Goal: Navigation & Orientation: Find specific page/section

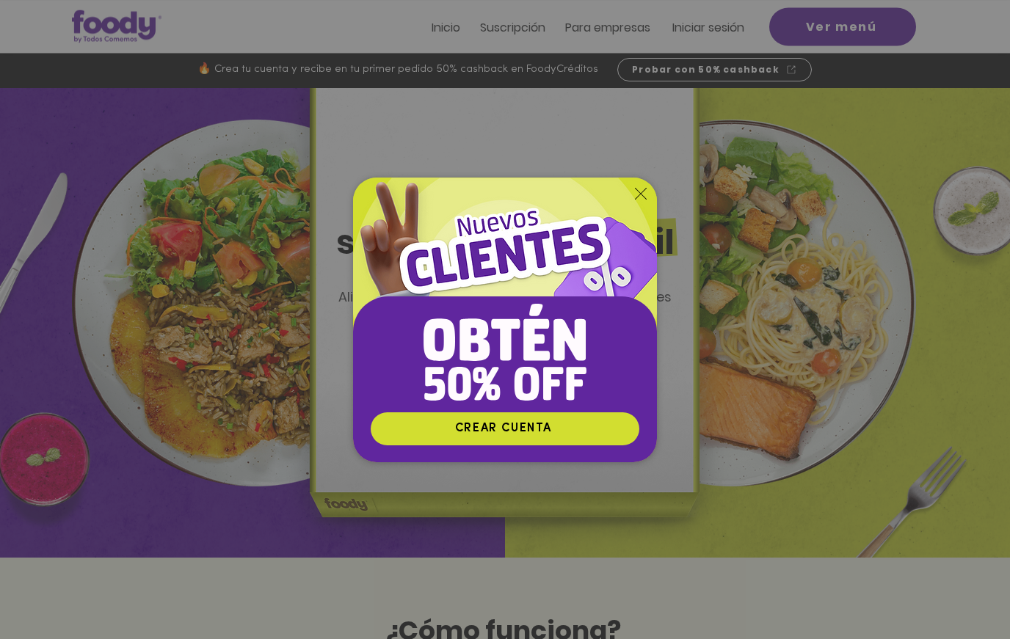
click at [638, 200] on icon "Volver al sitio" at bounding box center [641, 194] width 12 height 12
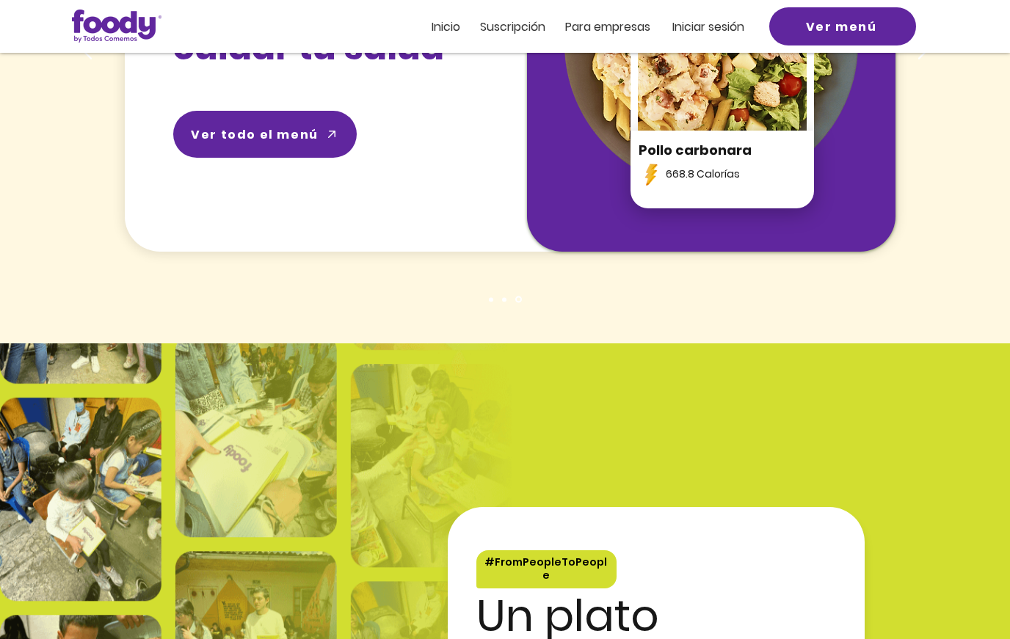
scroll to position [2321, 0]
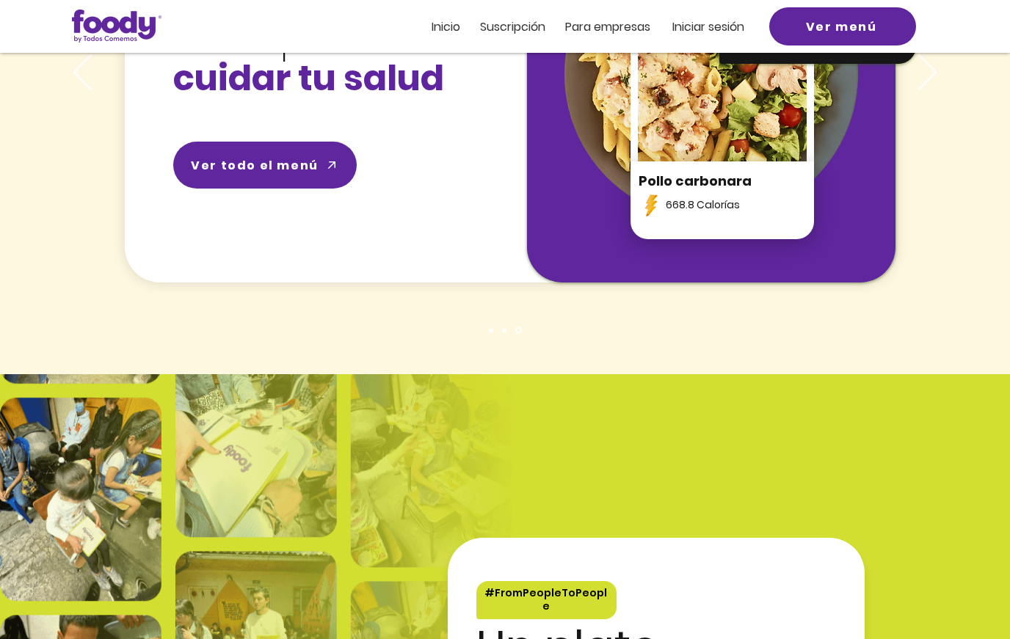
click at [834, 25] on span "Ver menú" at bounding box center [841, 27] width 71 height 18
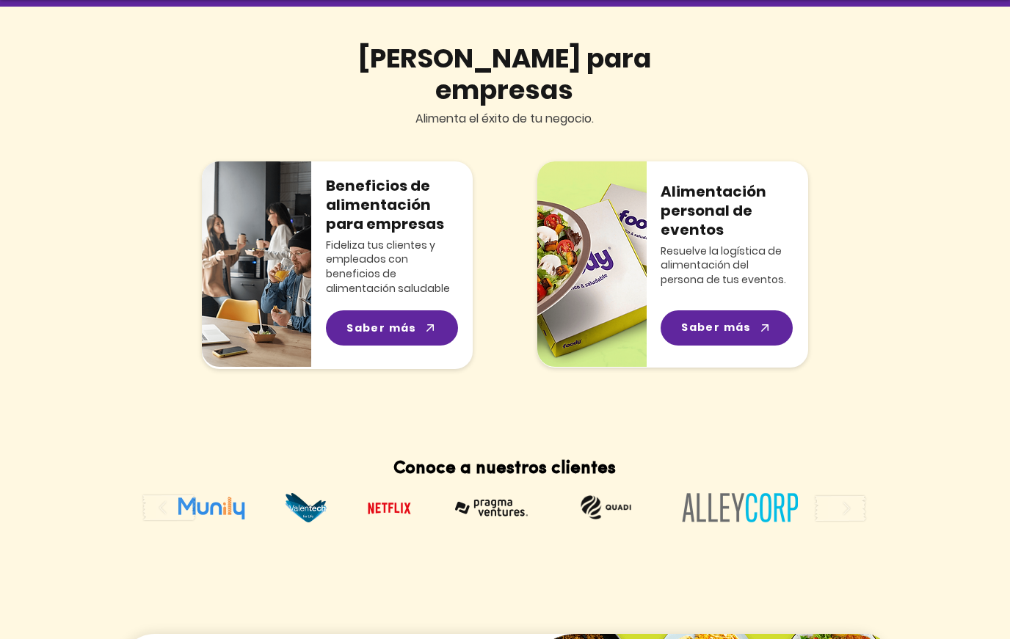
scroll to position [1561, 0]
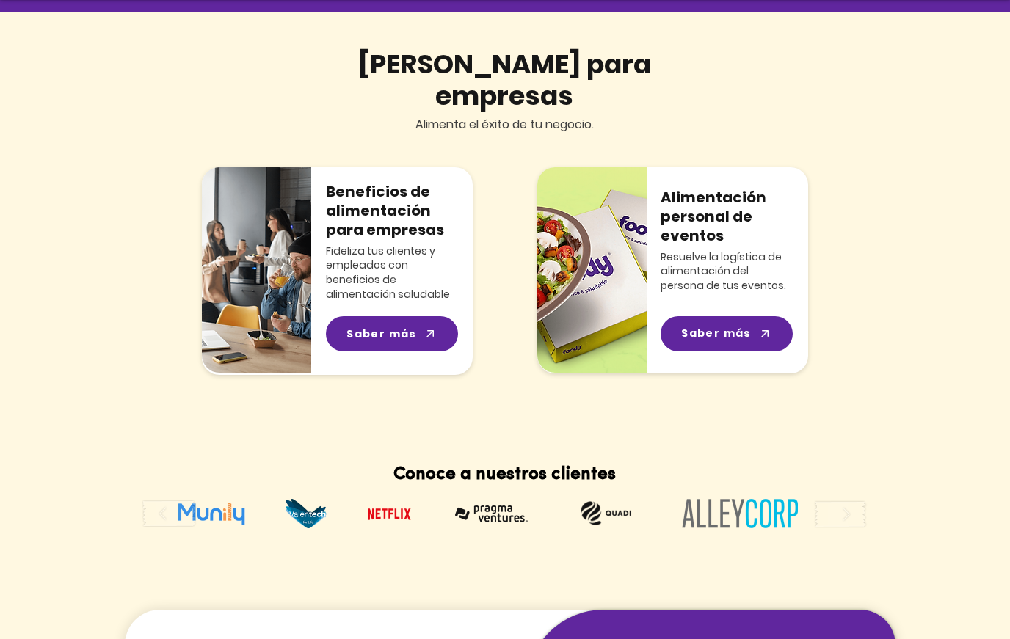
click at [758, 327] on icon "Saber más" at bounding box center [765, 334] width 15 height 15
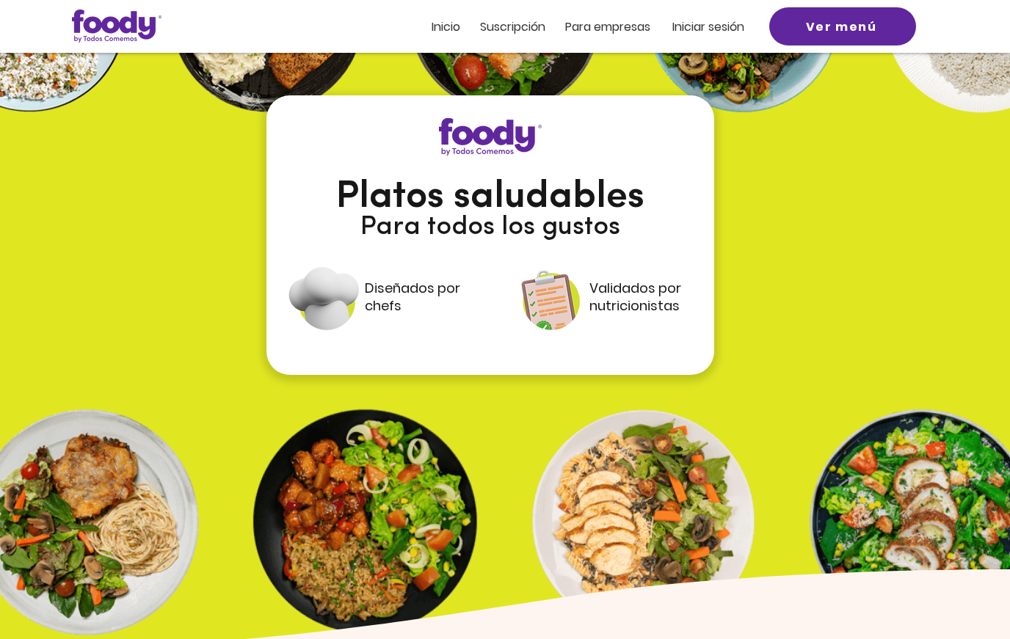
scroll to position [1811, 0]
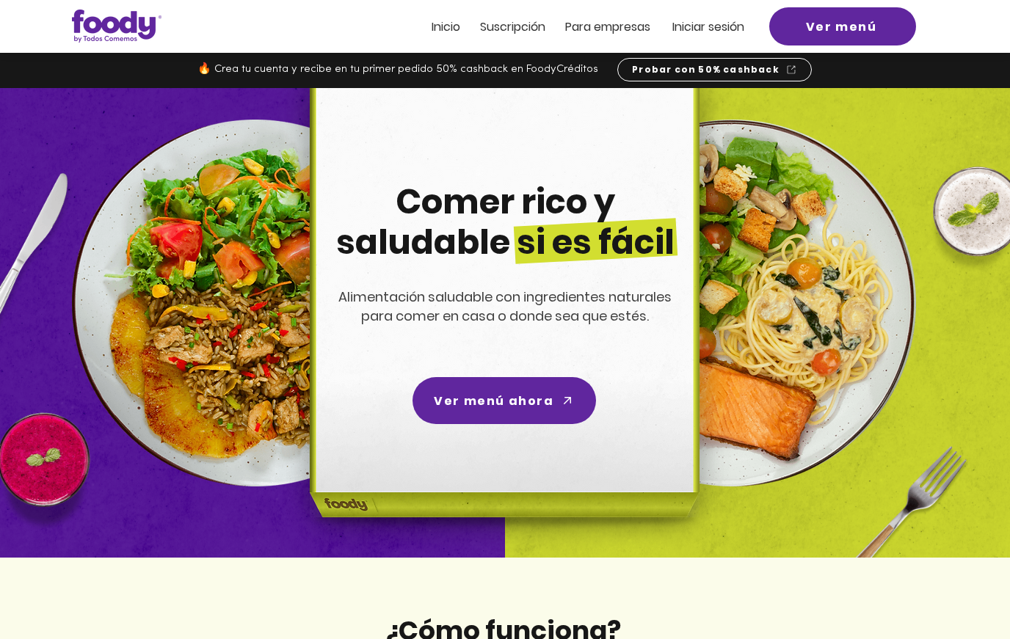
click at [608, 20] on span "ra empresas" at bounding box center [614, 26] width 71 height 17
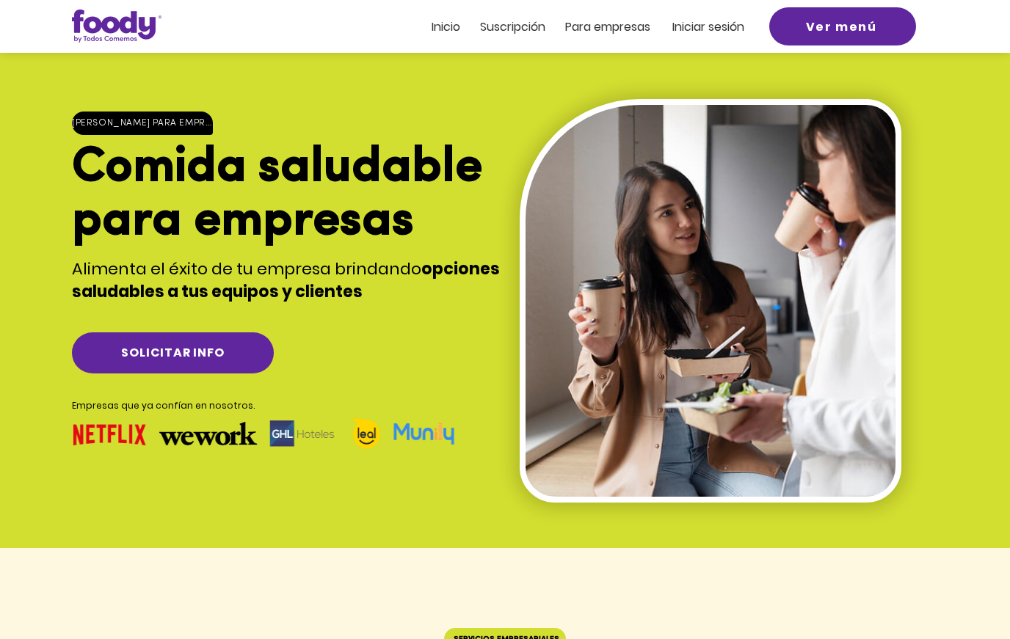
click at [445, 30] on span "Inicio" at bounding box center [446, 26] width 29 height 17
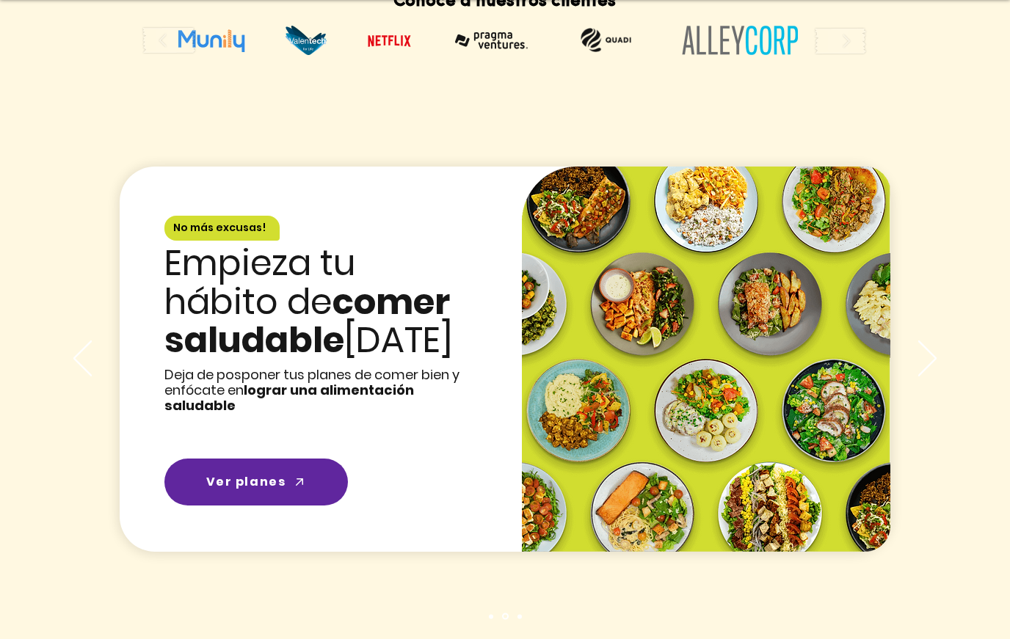
scroll to position [2039, 0]
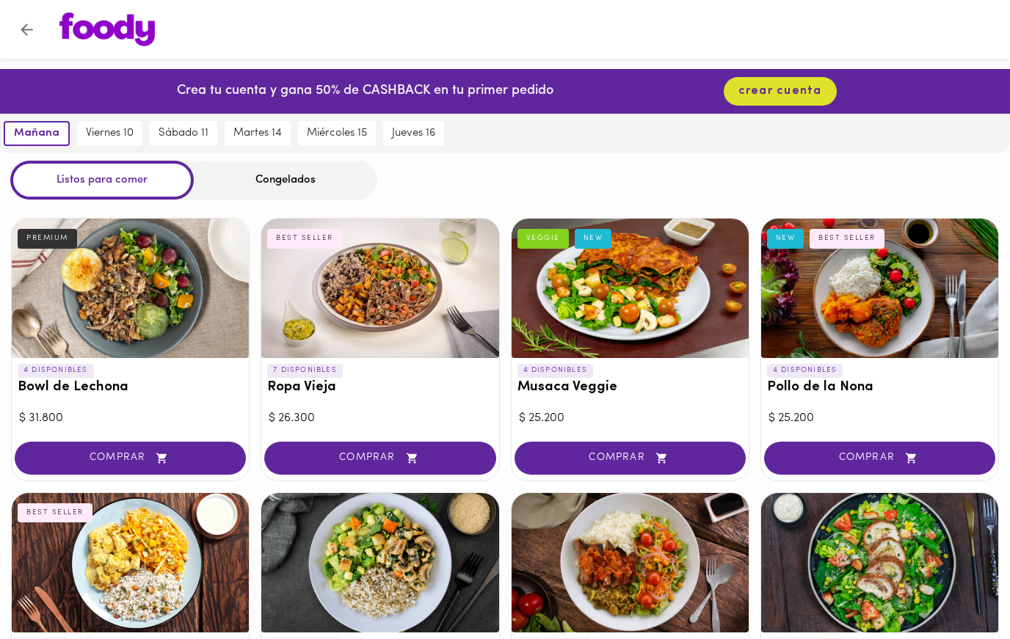
click at [37, 21] on button "Volver" at bounding box center [27, 30] width 36 height 36
